Goal: Download file/media

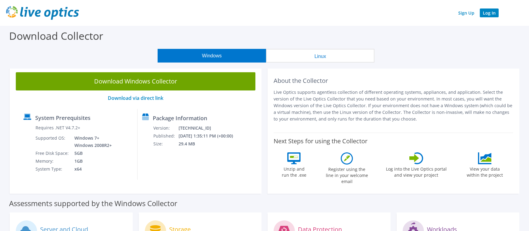
click at [494, 15] on link "Log In" at bounding box center [489, 13] width 19 height 9
click at [488, 12] on link "Log In" at bounding box center [489, 13] width 19 height 9
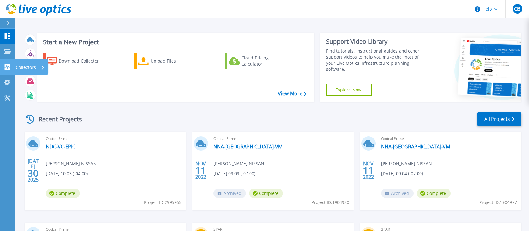
click at [10, 67] on icon at bounding box center [7, 67] width 7 height 6
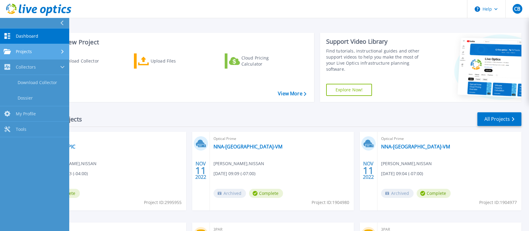
click at [37, 53] on div "Projects" at bounding box center [35, 51] width 62 height 5
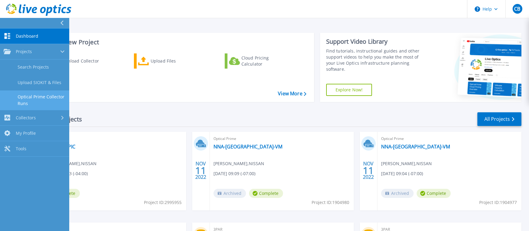
click at [53, 98] on link "Optical Prime Collector Runs" at bounding box center [34, 100] width 69 height 19
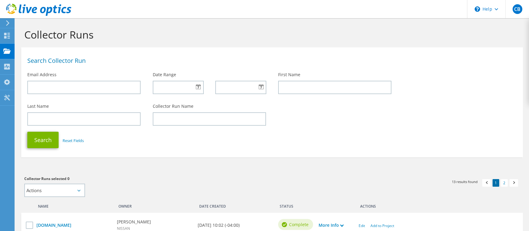
click at [9, 24] on use at bounding box center [7, 22] width 3 height 5
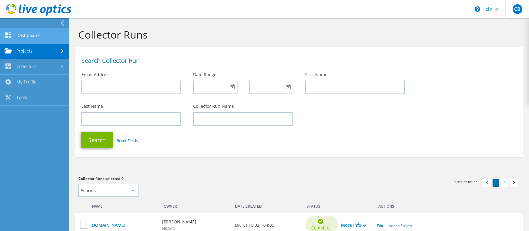
click at [27, 34] on link "Dashboard" at bounding box center [34, 35] width 69 height 15
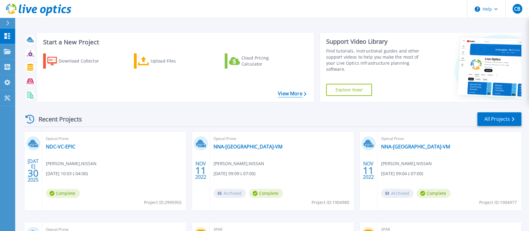
click at [300, 94] on link "View More" at bounding box center [292, 94] width 28 height 6
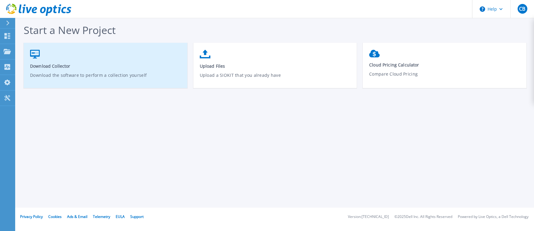
click at [95, 86] on link "Download Collector Download the software to perform a collection yourself" at bounding box center [106, 68] width 164 height 43
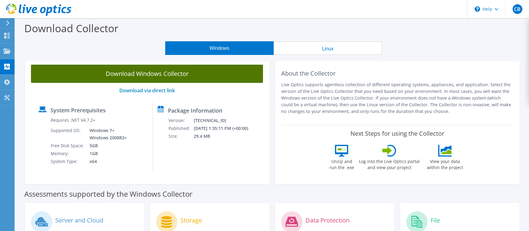
click at [183, 79] on link "Download Windows Collector" at bounding box center [147, 74] width 232 height 18
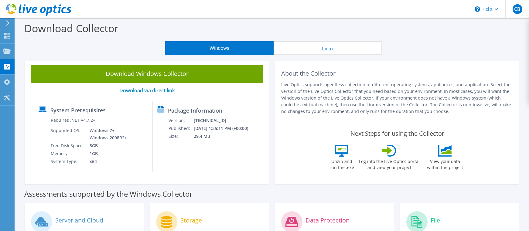
click at [456, 41] on div "Download Collector" at bounding box center [272, 29] width 508 height 23
click at [80, 41] on div "Windows Linux" at bounding box center [273, 48] width 505 height 14
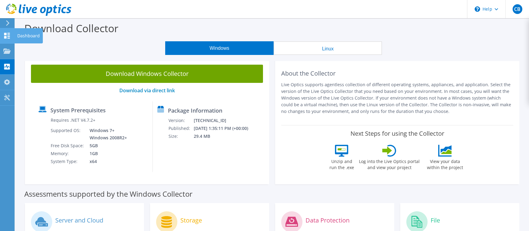
click at [8, 37] on icon at bounding box center [6, 36] width 7 height 6
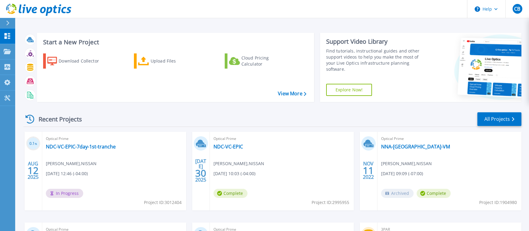
scroll to position [31, 0]
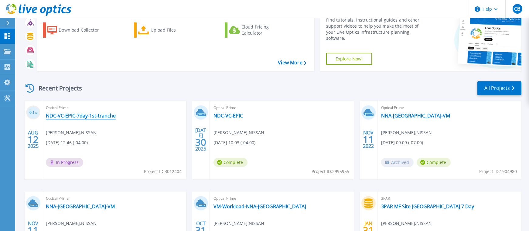
click at [106, 117] on link "NDC-VC-EPIC-7day-1st-tranche" at bounding box center [81, 116] width 70 height 6
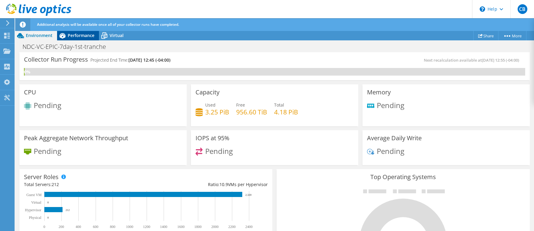
click at [74, 36] on span "Performance" at bounding box center [81, 36] width 27 height 6
